Goal: Task Accomplishment & Management: Complete application form

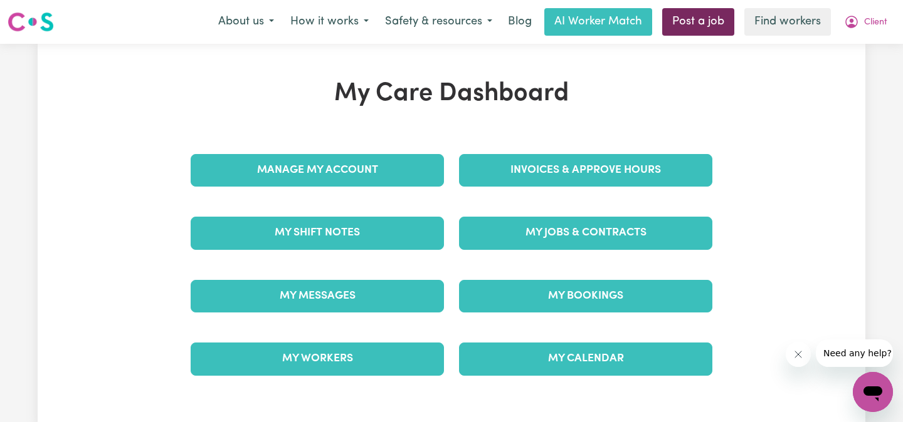
click at [698, 24] on link "Post a job" at bounding box center [698, 22] width 72 height 28
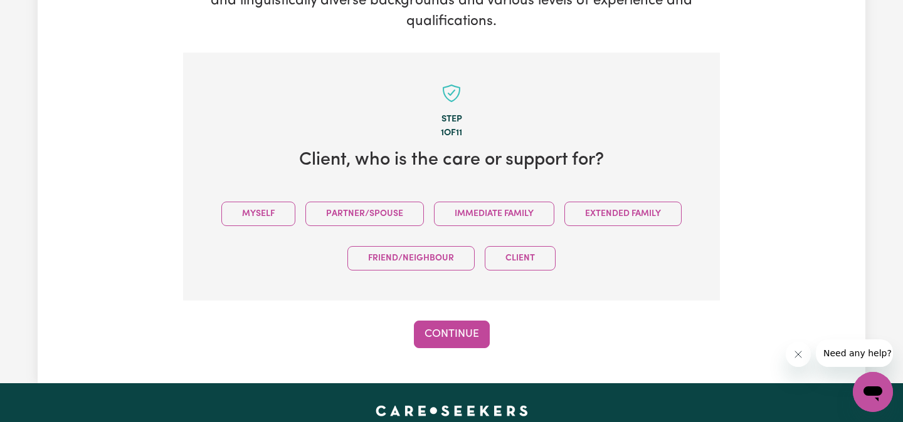
scroll to position [361, 0]
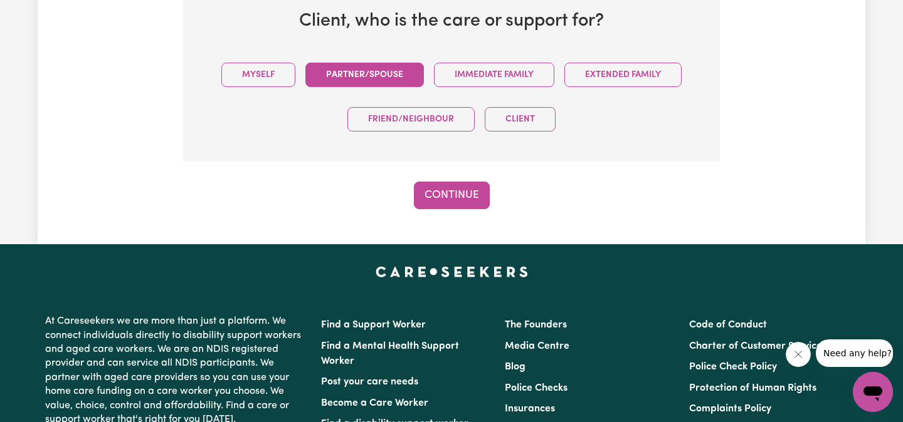
click at [392, 78] on button "Partner/Spouse" at bounding box center [364, 75] width 118 height 24
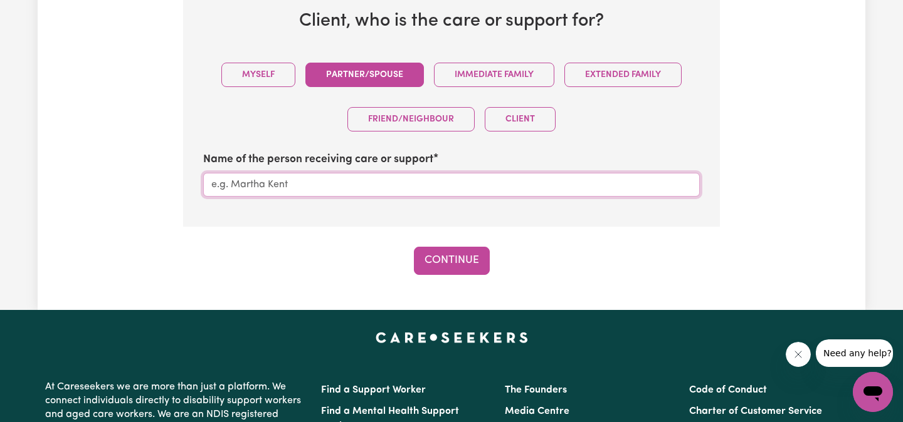
click at [425, 189] on input "Name of the person receiving care or support" at bounding box center [451, 185] width 496 height 24
type input "cccc"
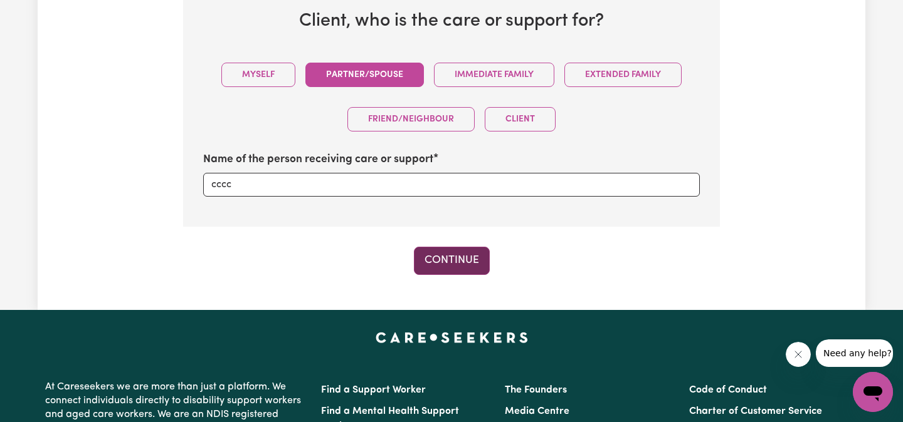
click at [464, 263] on button "Continue" at bounding box center [452, 261] width 76 height 28
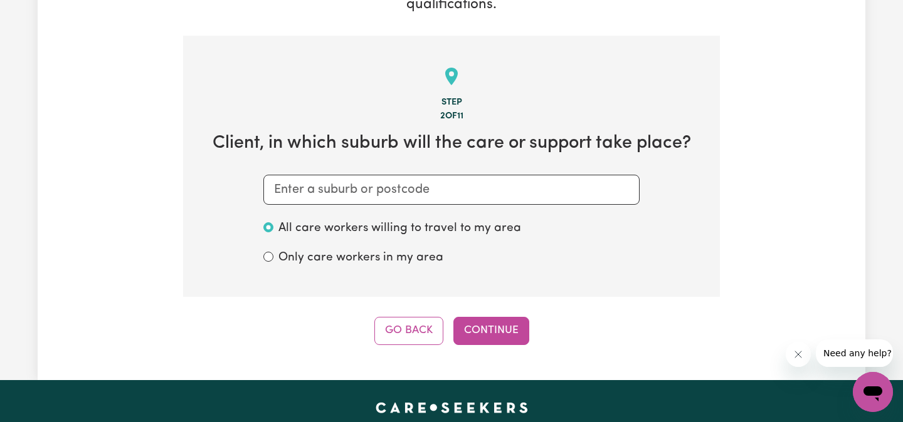
scroll to position [295, 0]
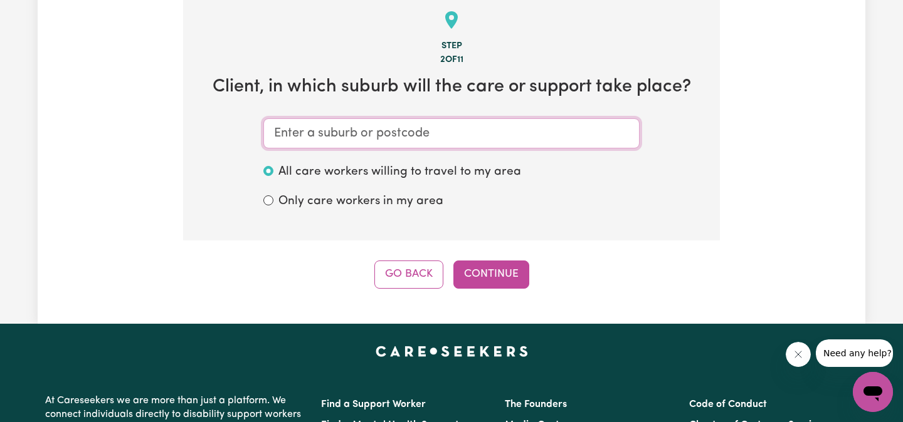
click at [414, 141] on input "text" at bounding box center [451, 133] width 376 height 30
type input "fr"
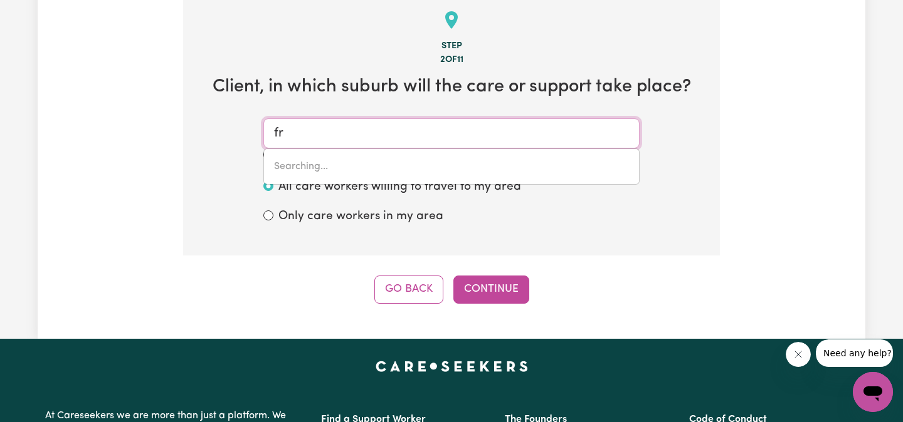
type input "frAHNS, [GEOGRAPHIC_DATA], 5238"
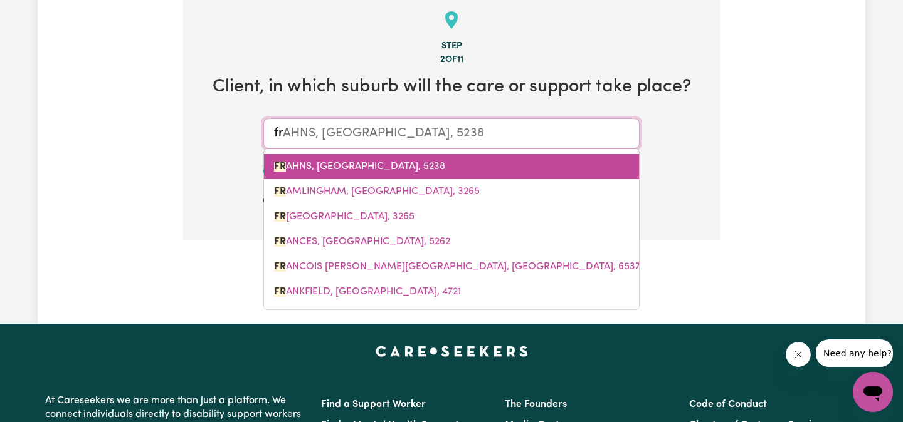
click at [372, 164] on span "FR AHNS, [GEOGRAPHIC_DATA], 5238" at bounding box center [359, 167] width 171 height 10
type input "FRAHNS, [GEOGRAPHIC_DATA], 5238"
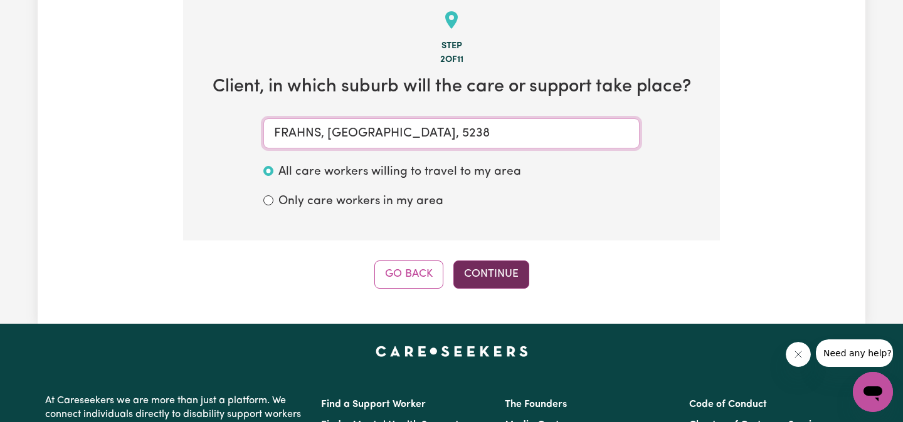
type input "FRAHNS, [GEOGRAPHIC_DATA], 5238"
click at [495, 270] on button "Continue" at bounding box center [491, 275] width 76 height 28
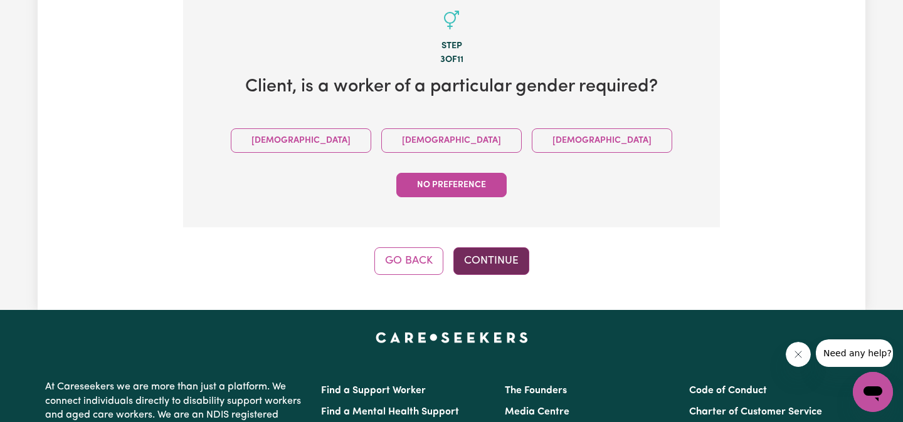
click at [513, 248] on button "Continue" at bounding box center [491, 262] width 76 height 28
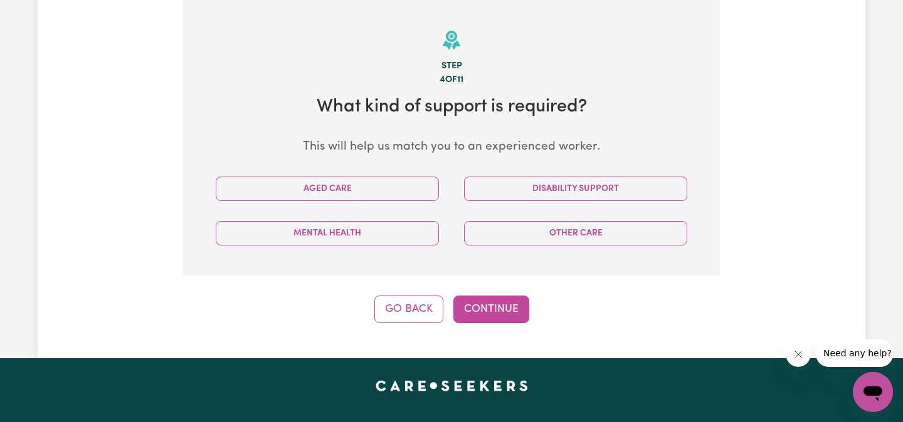
scroll to position [275, 0]
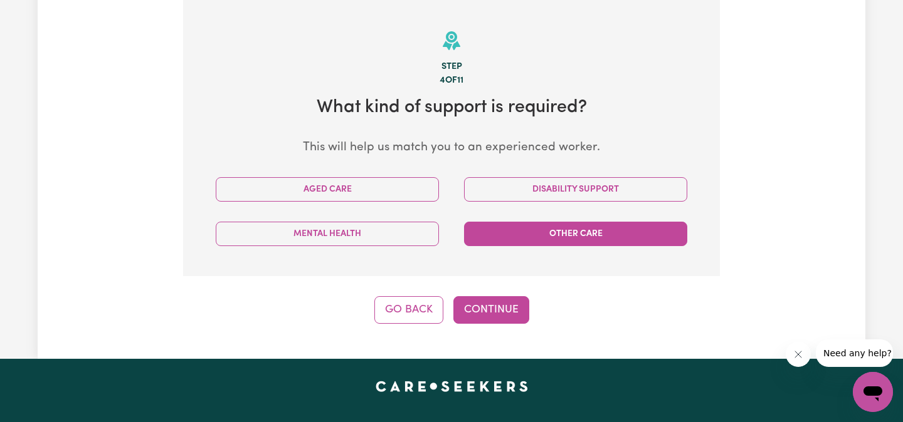
click at [565, 236] on button "Other Care" at bounding box center [575, 234] width 223 height 24
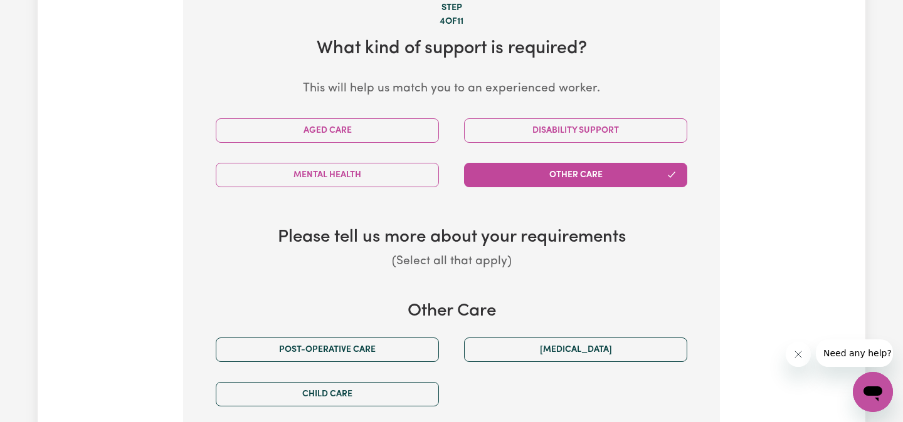
scroll to position [342, 0]
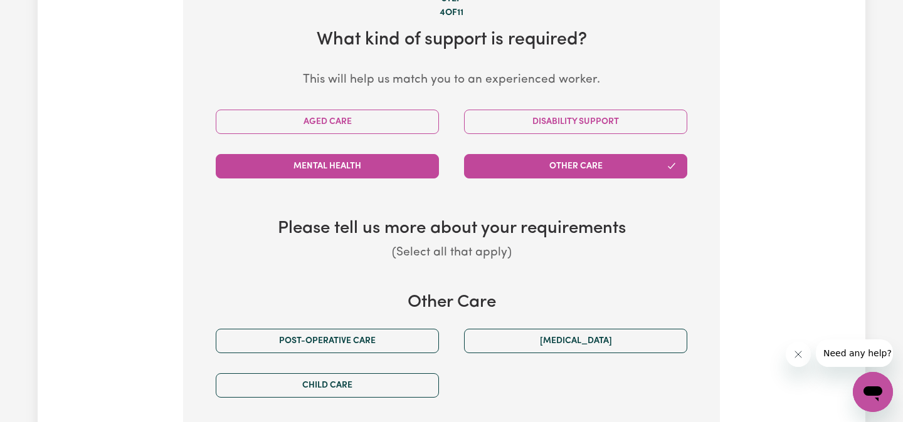
click at [427, 165] on button "Mental Health" at bounding box center [327, 166] width 223 height 24
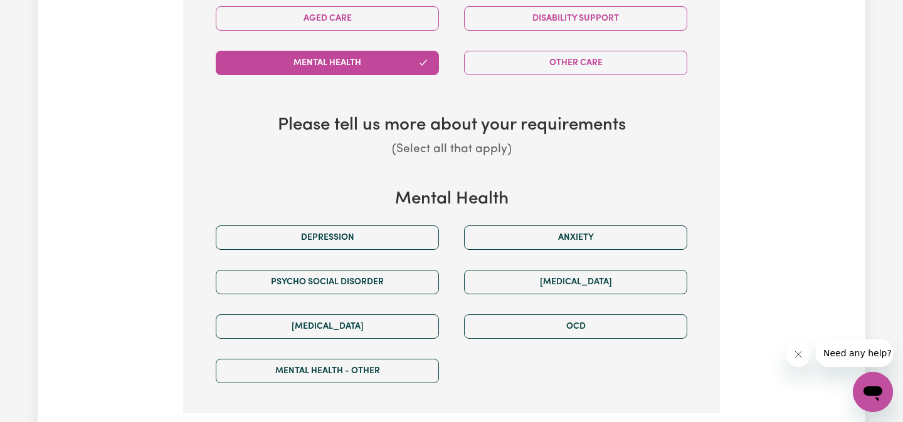
scroll to position [443, 0]
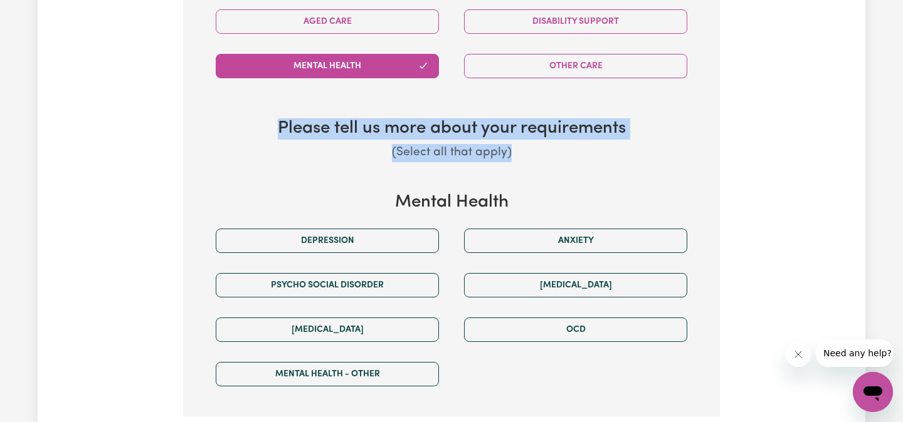
drag, startPoint x: 459, startPoint y: 154, endPoint x: 233, endPoint y: 112, distance: 230.8
click at [233, 112] on section "Step 4 of 11 What kind of support is required? This will help us match you to a…" at bounding box center [451, 124] width 537 height 585
click at [283, 121] on h3 "Please tell us more about your requirements" at bounding box center [451, 128] width 496 height 21
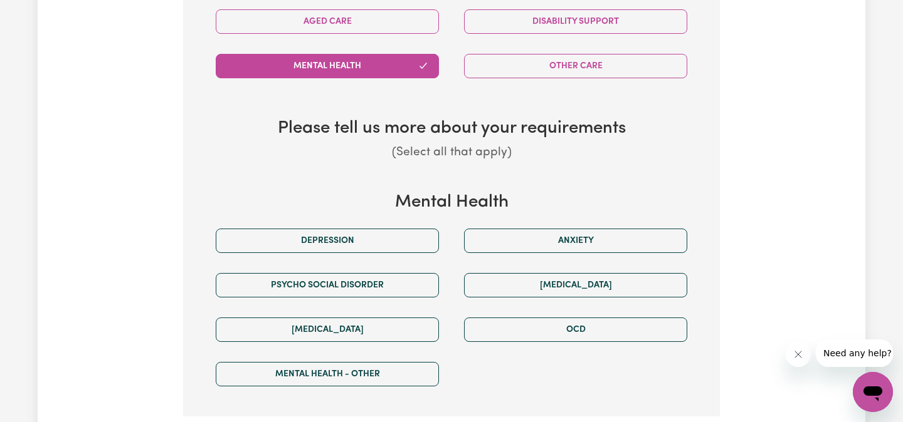
scroll to position [0, 0]
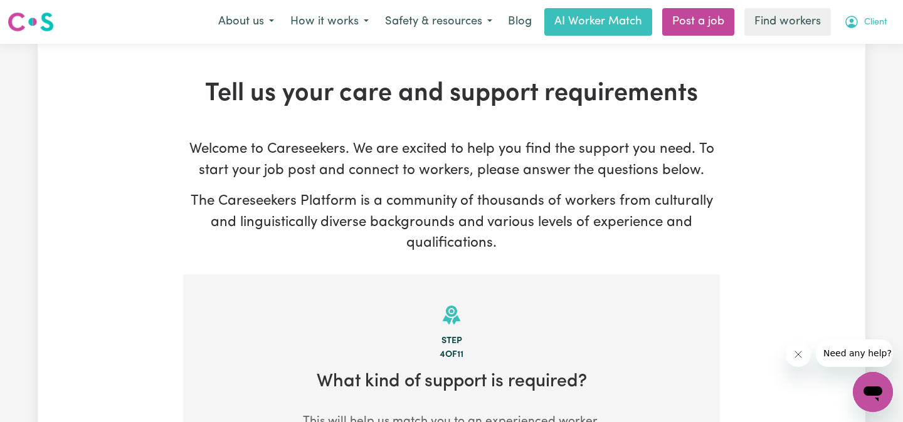
click at [869, 21] on span "Client" at bounding box center [875, 23] width 23 height 14
click at [868, 65] on link "Logout" at bounding box center [844, 72] width 99 height 24
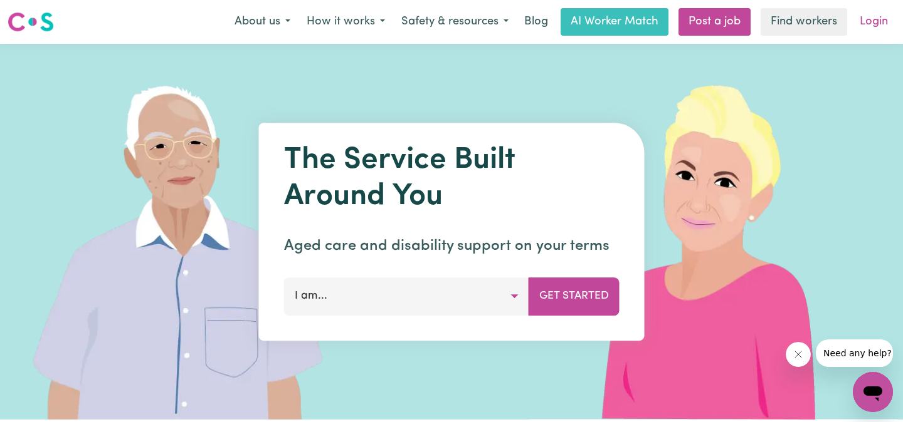
click at [884, 21] on link "Login" at bounding box center [873, 22] width 43 height 28
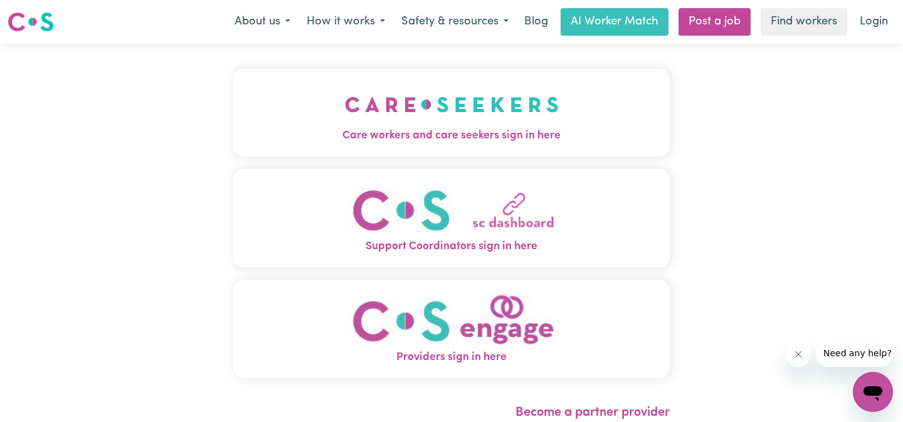
click at [345, 101] on img "Care workers and care seekers sign in here" at bounding box center [452, 104] width 214 height 46
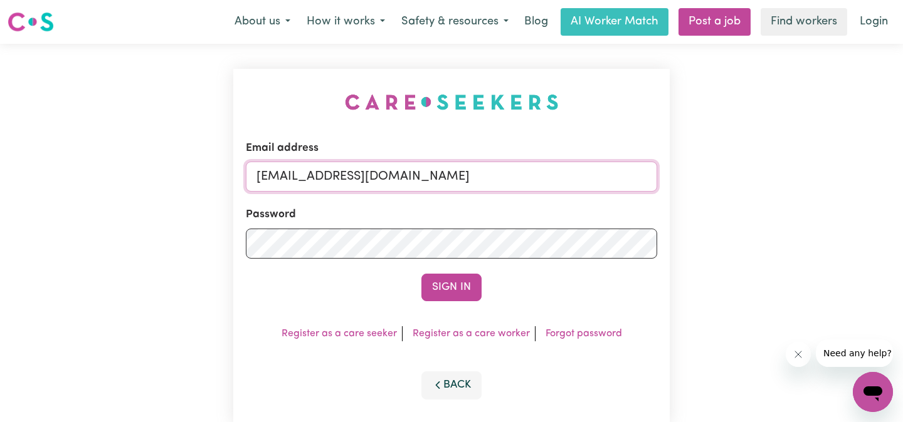
drag, startPoint x: 471, startPoint y: 178, endPoint x: 125, endPoint y: 176, distance: 346.0
click at [125, 176] on div "Email address [EMAIL_ADDRESS][DOMAIN_NAME] Password Sign In Register as a care …" at bounding box center [451, 247] width 903 height 406
drag, startPoint x: 314, startPoint y: 177, endPoint x: 72, endPoint y: 176, distance: 241.9
click at [72, 176] on div "Email address superuser Password Sign In Register as a care seeker Register as …" at bounding box center [451, 247] width 903 height 406
type input "[EMAIL_ADDRESS][DOMAIN_NAME]"
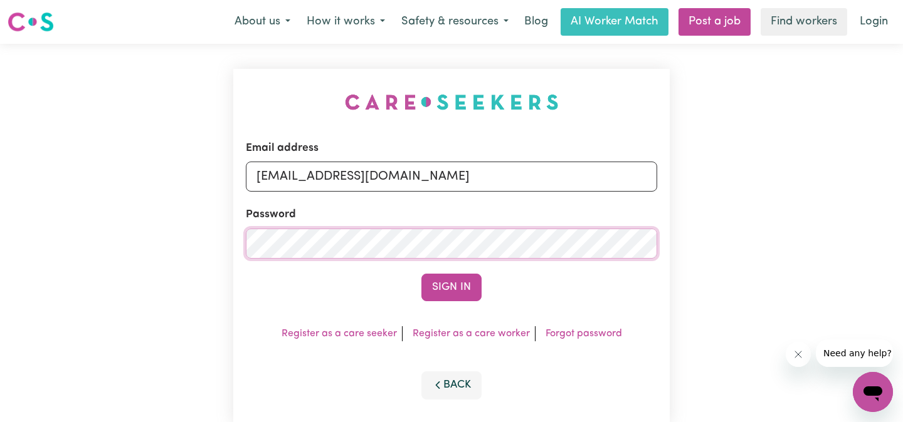
click at [106, 246] on div "Email address [EMAIL_ADDRESS][DOMAIN_NAME] Password Sign In Register as a care …" at bounding box center [451, 247] width 903 height 406
click at [421, 274] on button "Sign In" at bounding box center [451, 288] width 60 height 28
